Goal: Find specific page/section: Find specific page/section

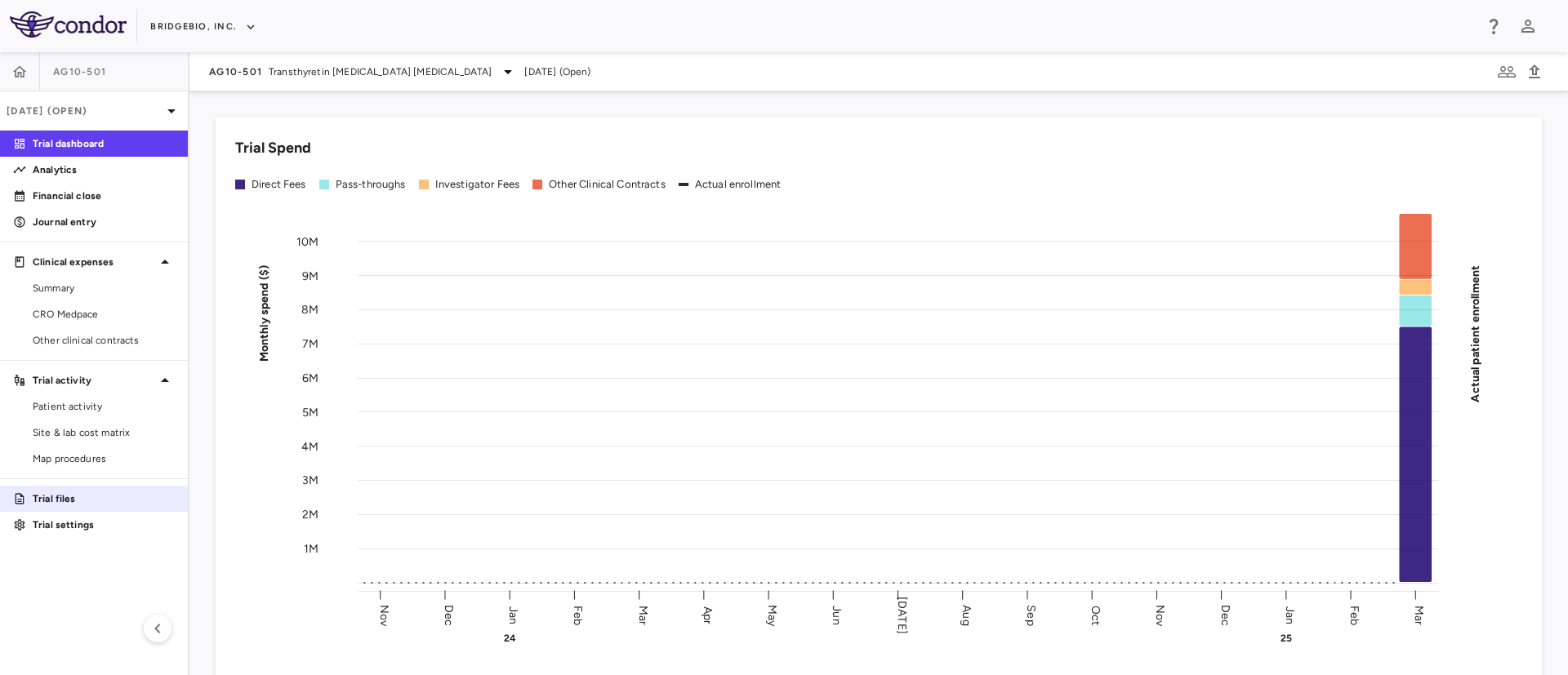
click at [68, 502] on p "Trial files" at bounding box center [103, 498] width 142 height 14
